Goal: Information Seeking & Learning: Learn about a topic

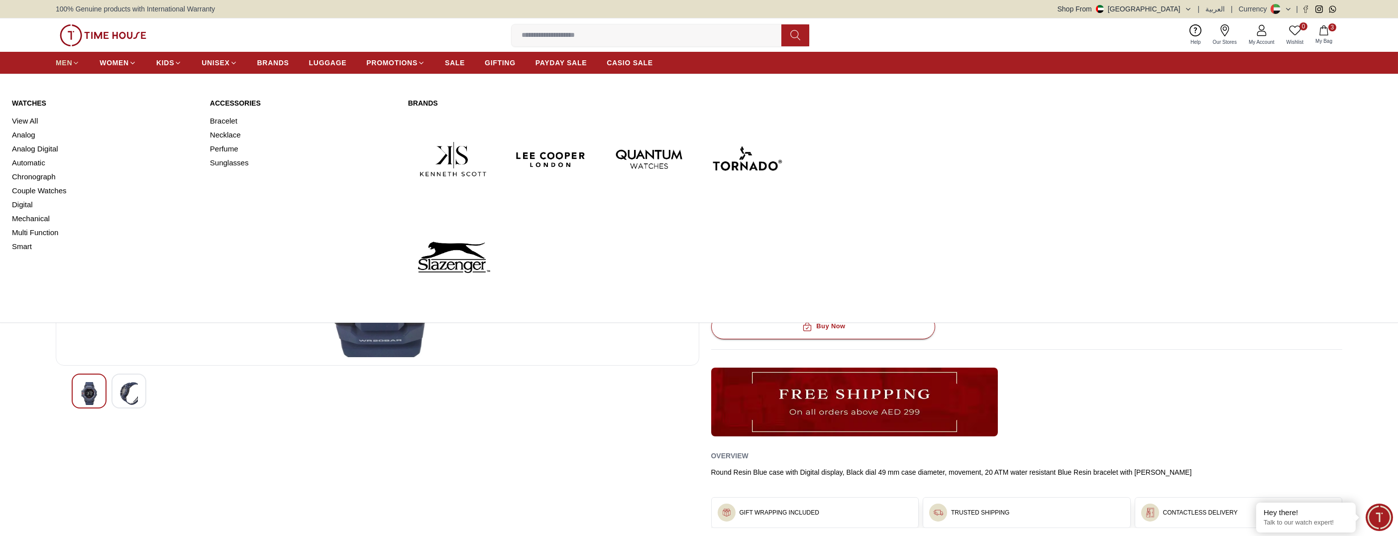
click at [66, 60] on span "MEN" at bounding box center [64, 63] width 16 height 10
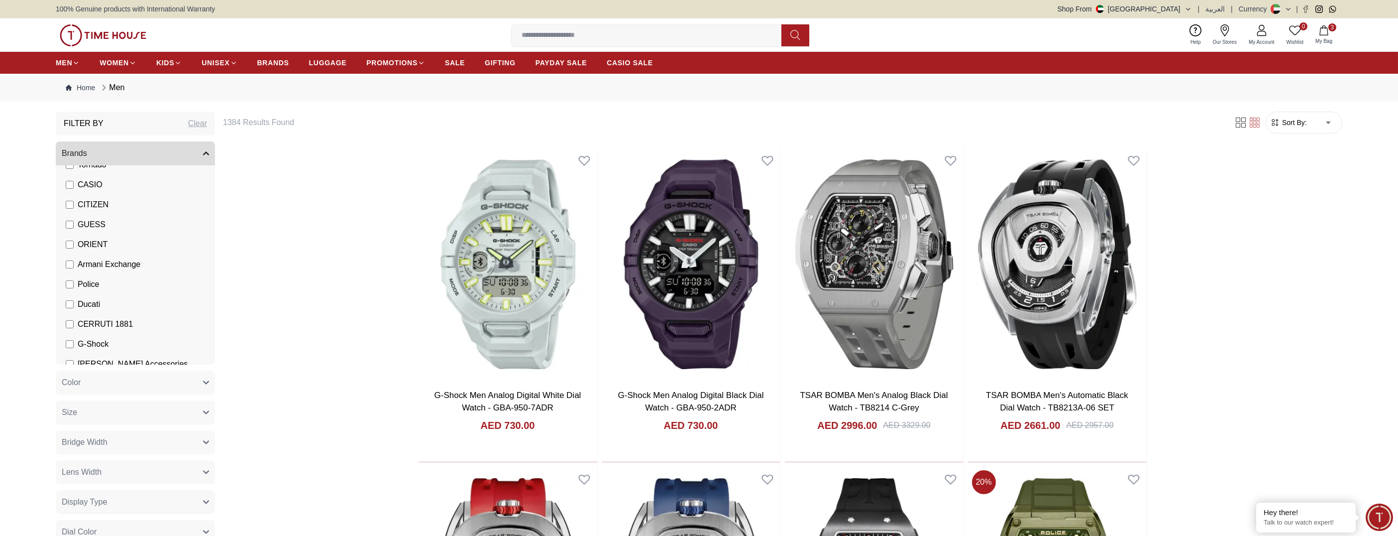
scroll to position [149, 0]
click at [79, 319] on span "G-Shock" at bounding box center [93, 320] width 31 height 12
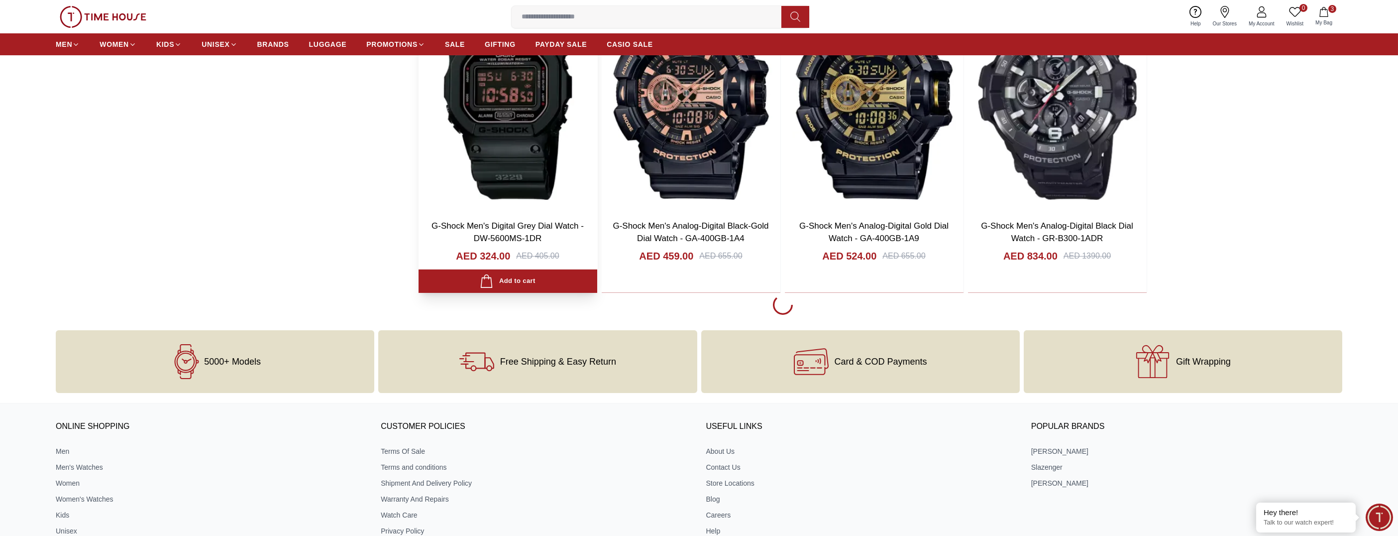
scroll to position [1443, 0]
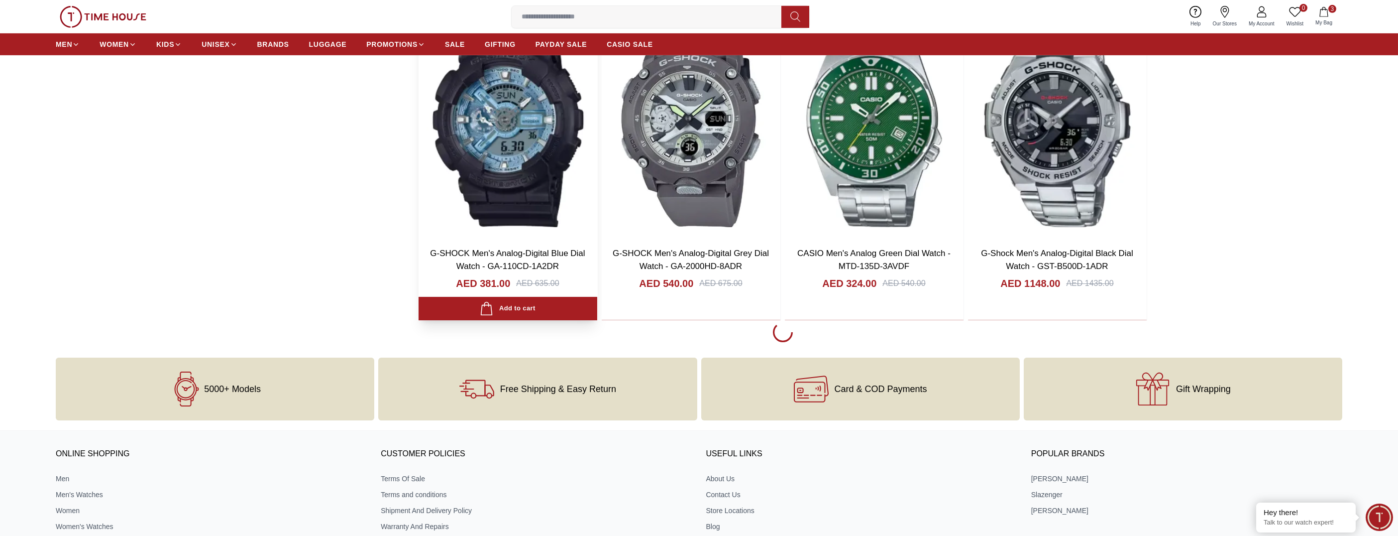
scroll to position [4629, 0]
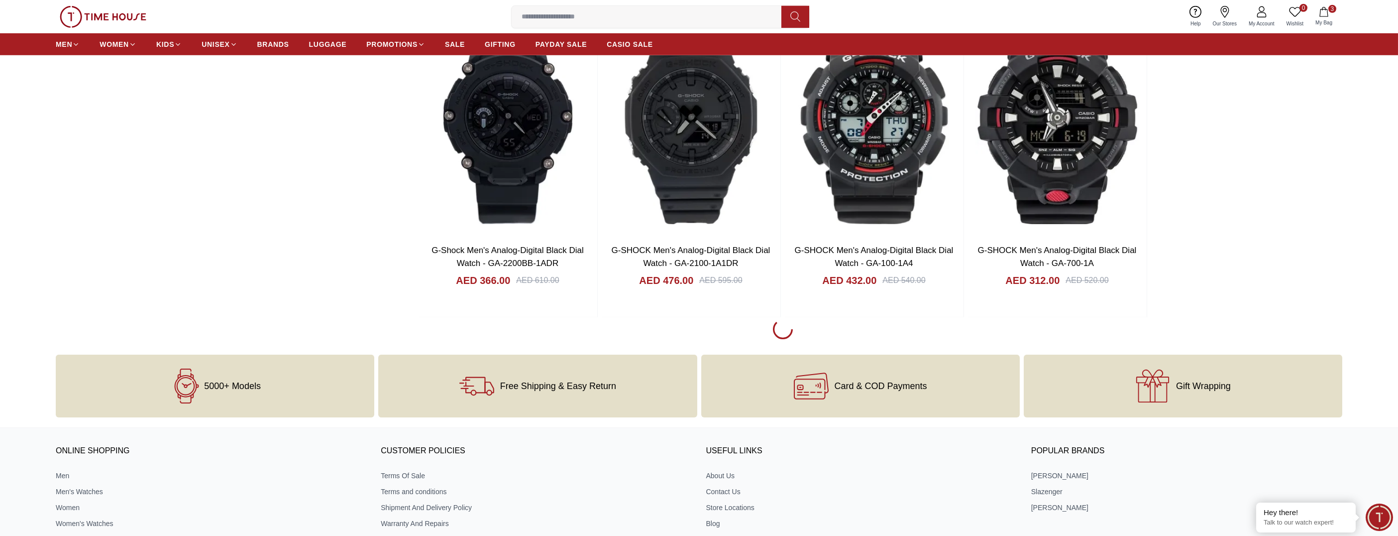
scroll to position [7814, 0]
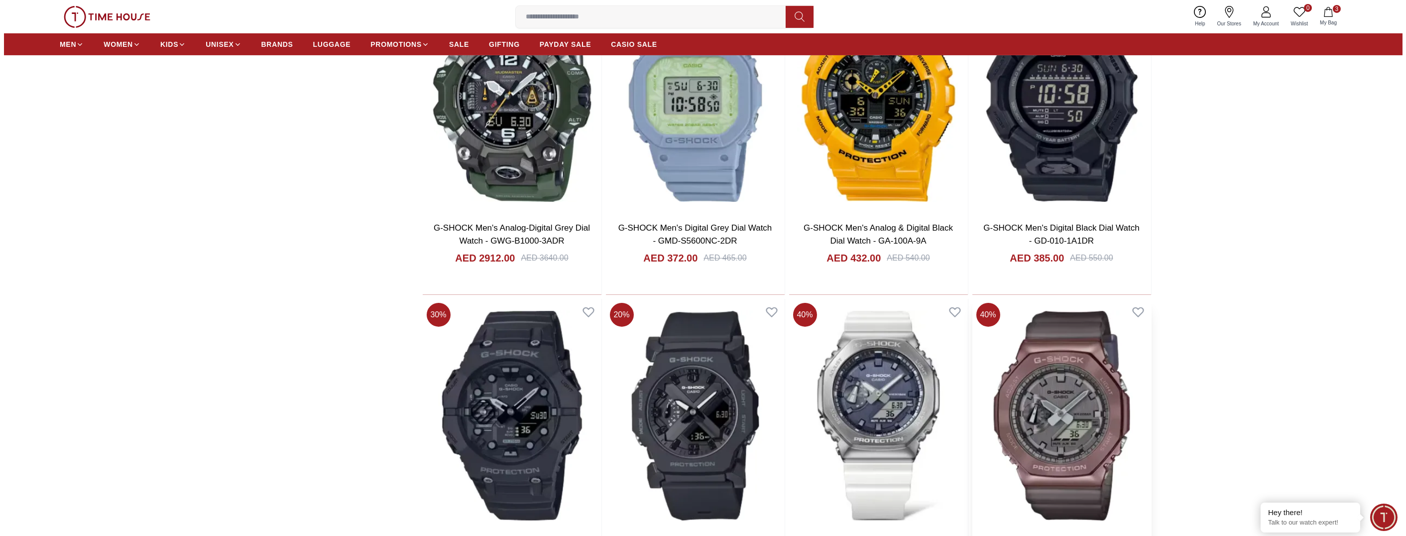
scroll to position [3284, 0]
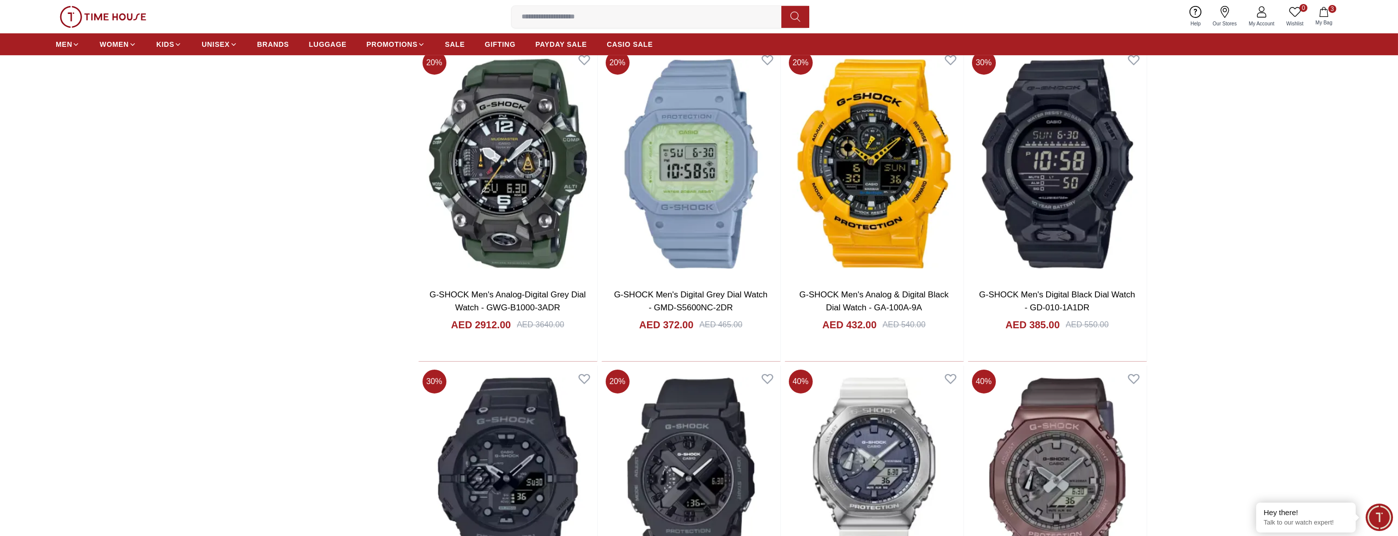
click at [1323, 15] on icon "button" at bounding box center [1324, 12] width 10 height 10
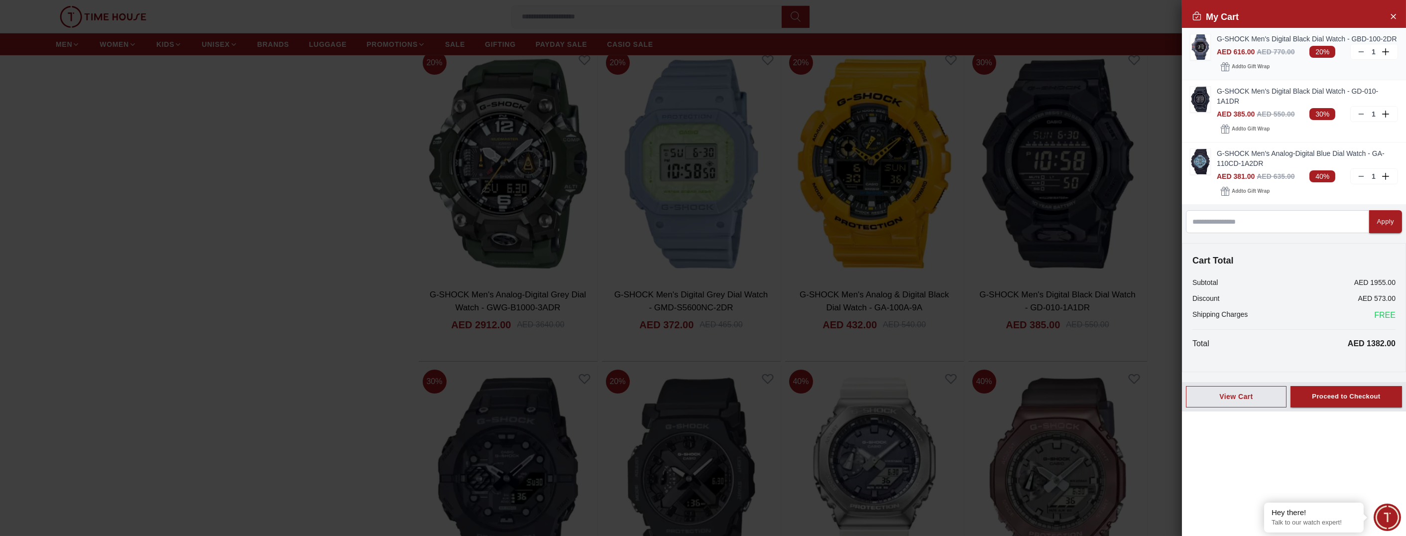
click at [1228, 43] on link "G-SHOCK Men's Digital Black Dial Watch - GBD-100-2DR" at bounding box center [1306, 39] width 181 height 10
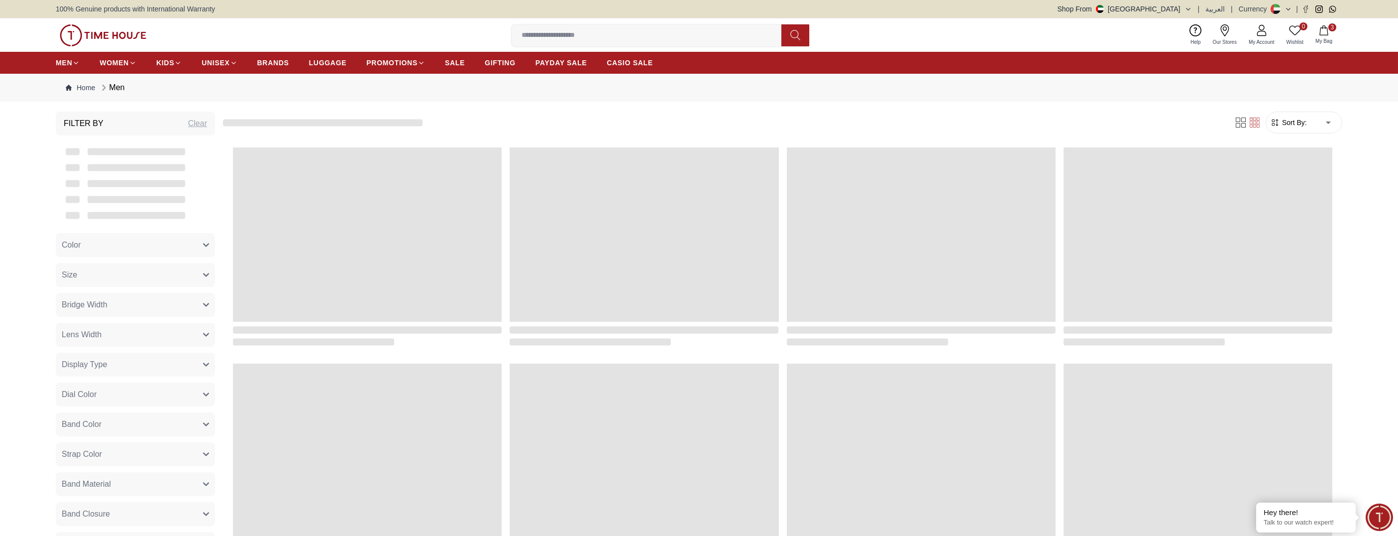
scroll to position [858, 0]
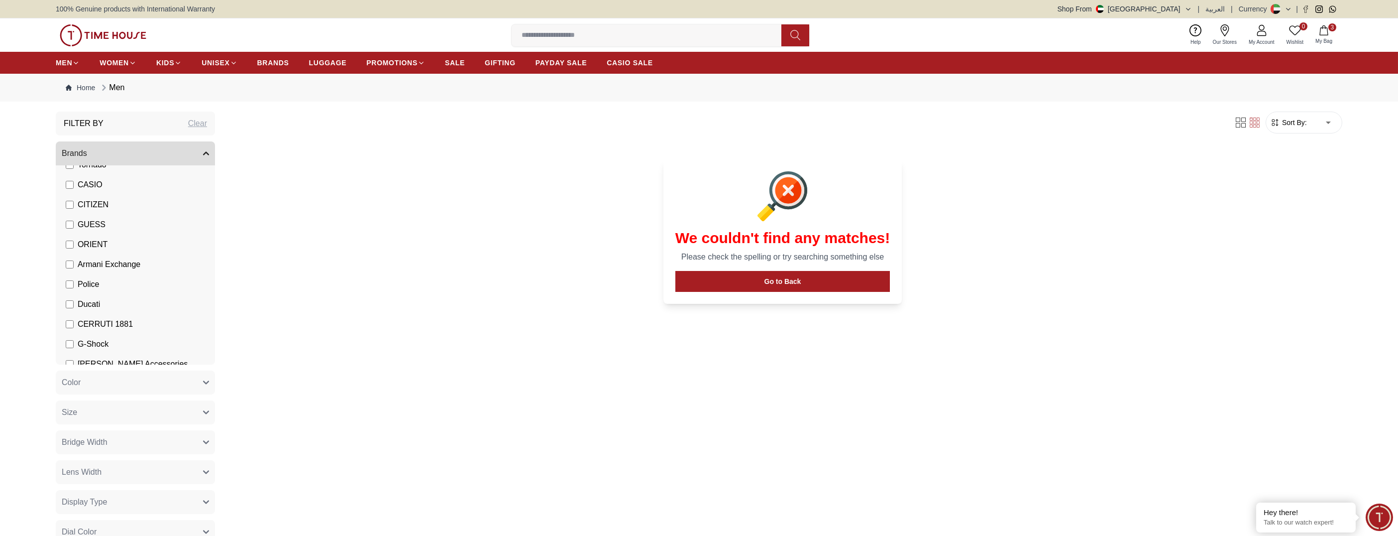
scroll to position [149, 0]
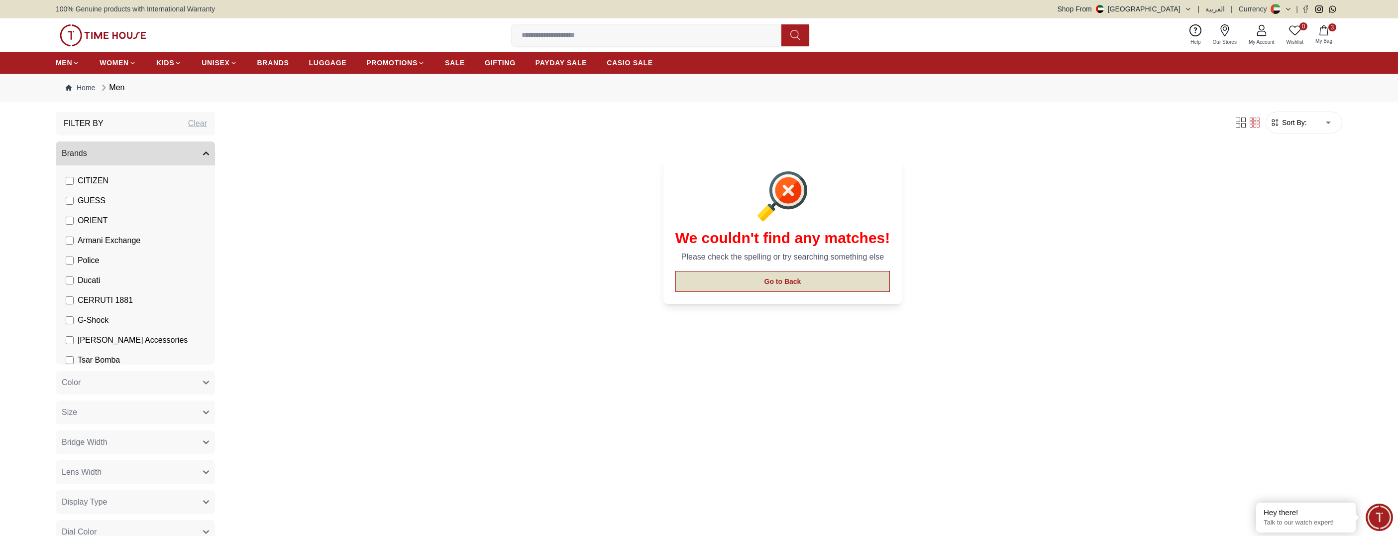
click at [754, 280] on button "Go to Back" at bounding box center [782, 281] width 215 height 21
click at [90, 324] on span "G-Shock" at bounding box center [93, 320] width 31 height 12
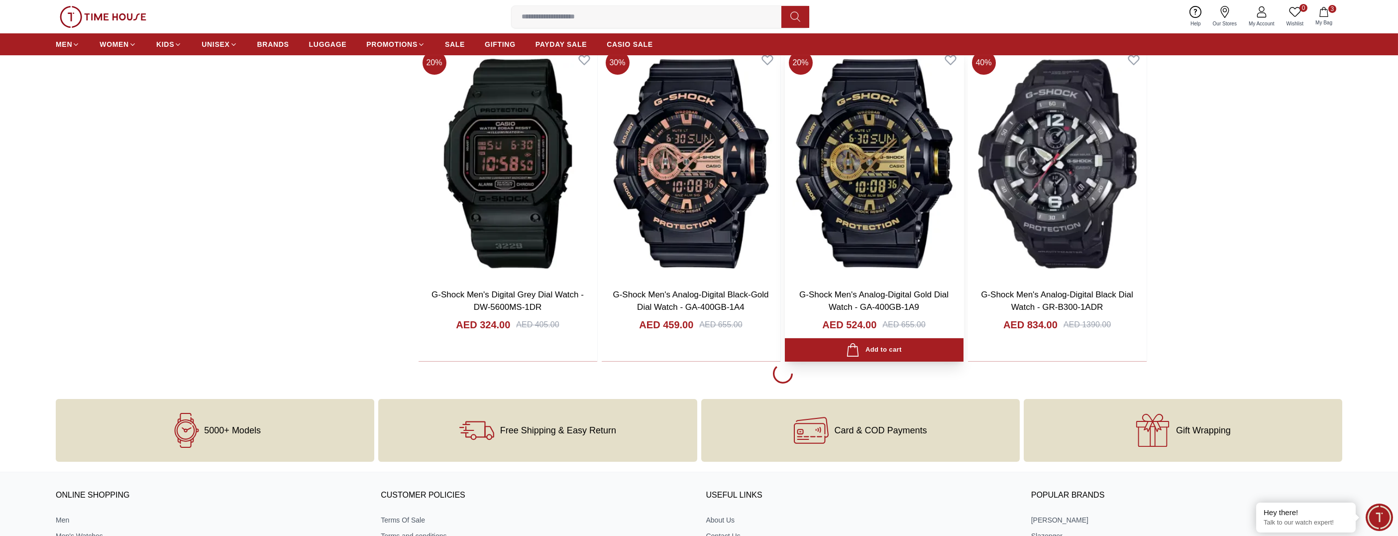
scroll to position [1393, 0]
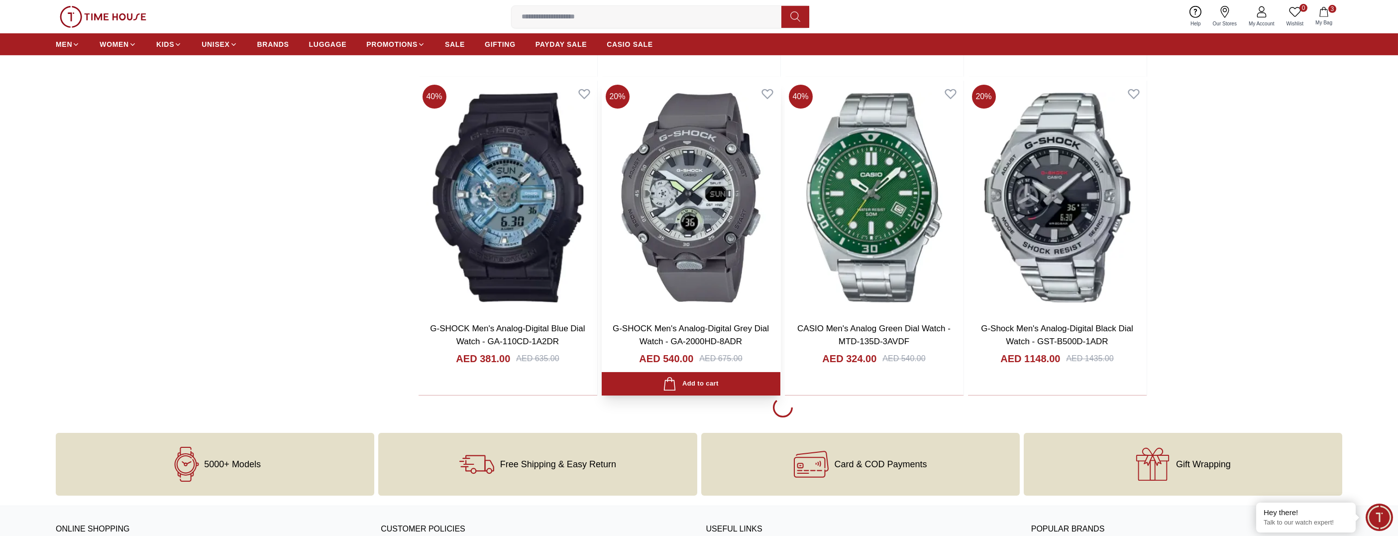
scroll to position [4529, 0]
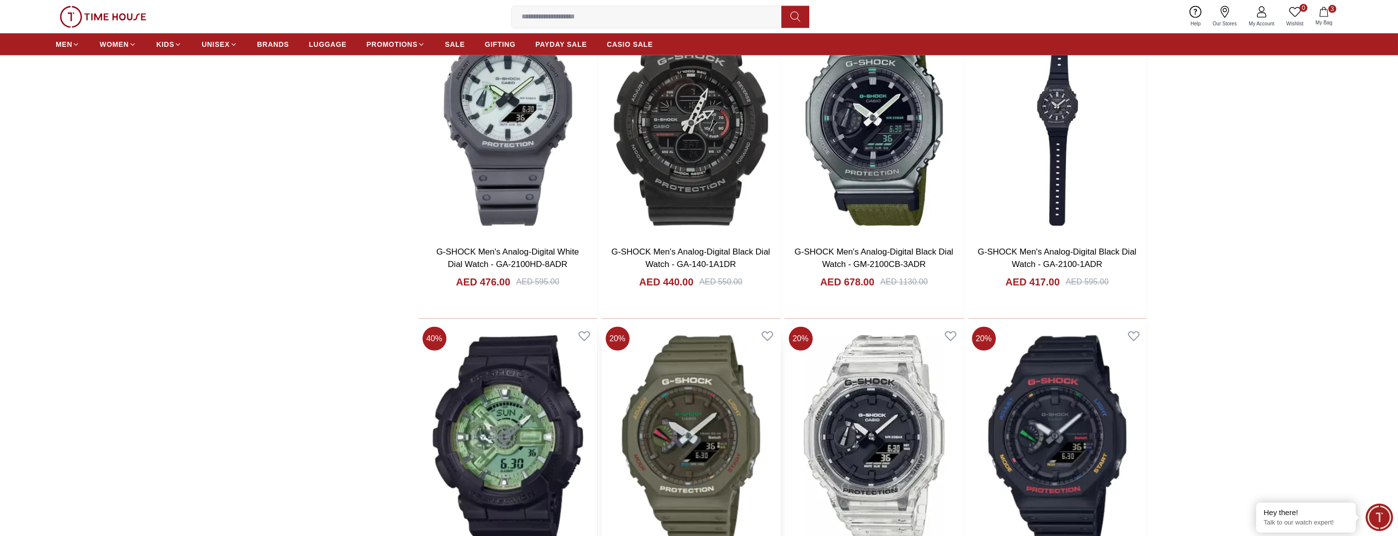
scroll to position [6222, 0]
